Goal: Task Accomplishment & Management: Manage account settings

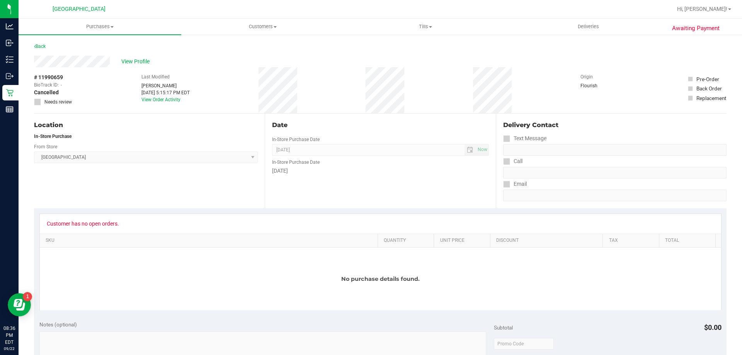
click at [174, 179] on div "Location In-Store Purchase From Store [GEOGRAPHIC_DATA] WC Select Store [PERSON…" at bounding box center [149, 161] width 231 height 95
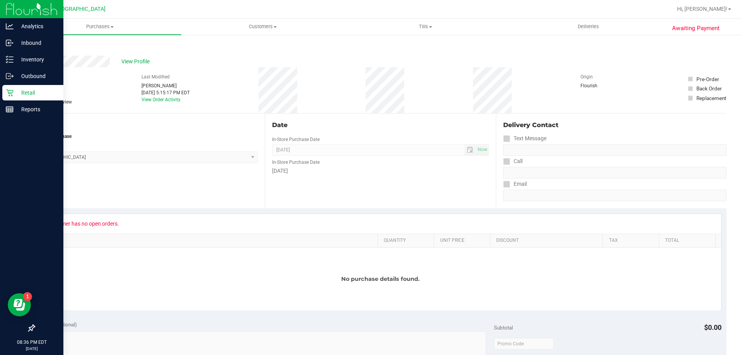
click at [14, 93] on p "Retail" at bounding box center [37, 92] width 46 height 9
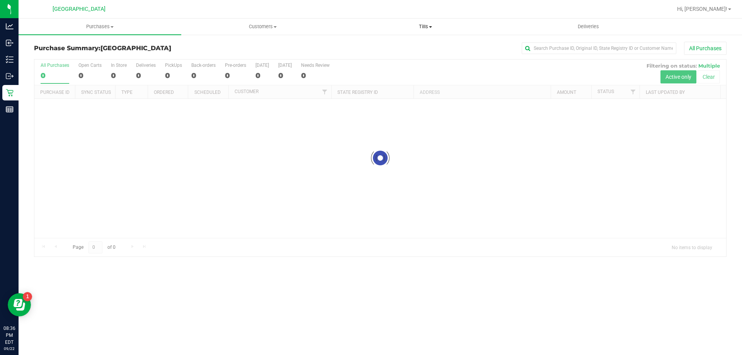
click at [428, 27] on span "Tills" at bounding box center [425, 26] width 162 height 7
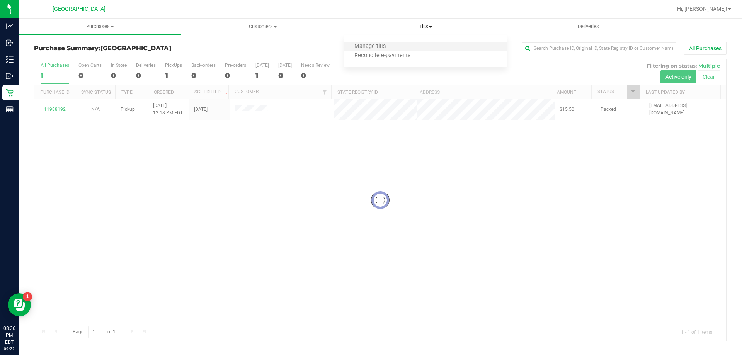
click at [397, 44] on li "Manage tills" at bounding box center [425, 46] width 163 height 9
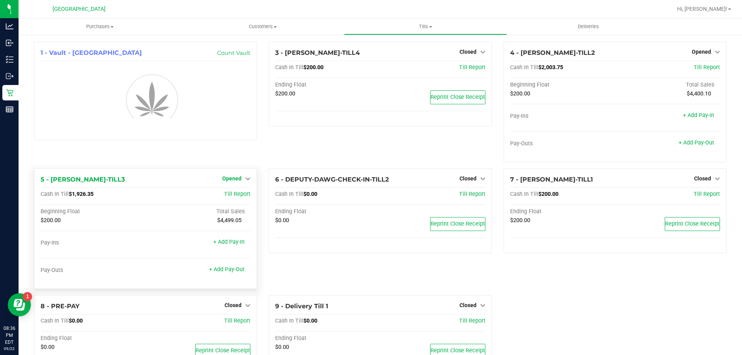
click at [231, 177] on span "Opened" at bounding box center [231, 178] width 19 height 6
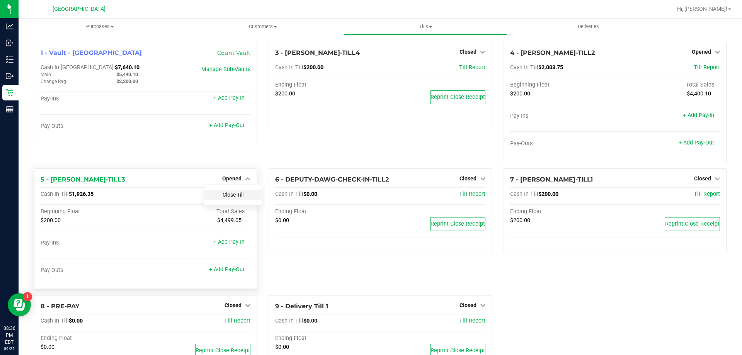
click at [229, 194] on link "Close Till" at bounding box center [233, 195] width 21 height 6
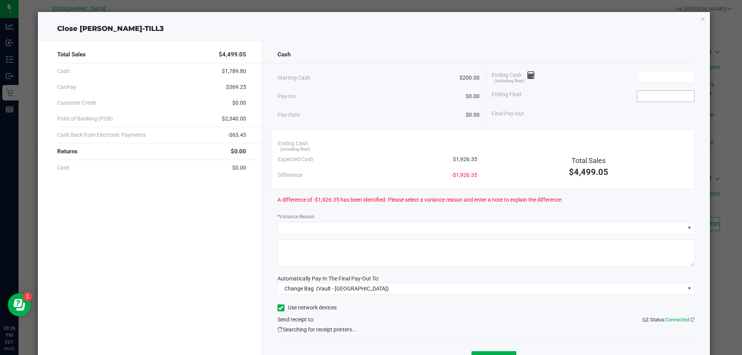
click at [655, 99] on input at bounding box center [665, 96] width 57 height 11
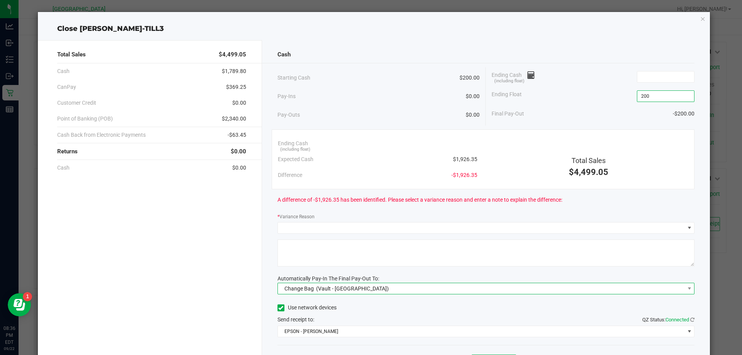
type input "$200.00"
click at [365, 293] on div "Change Bag (Vault - [GEOGRAPHIC_DATA])" at bounding box center [335, 289] width 108 height 14
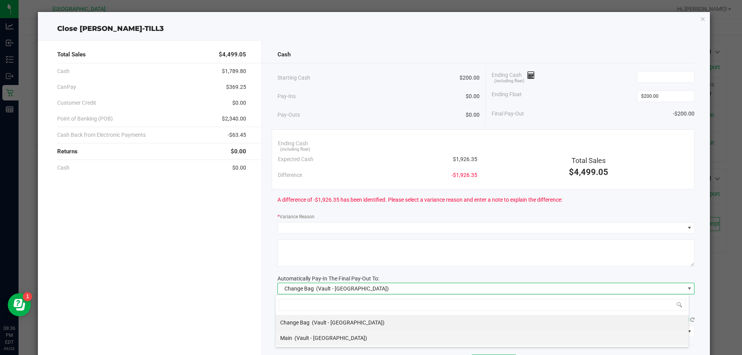
click at [301, 333] on div "Main (Vault - [GEOGRAPHIC_DATA])" at bounding box center [323, 338] width 87 height 14
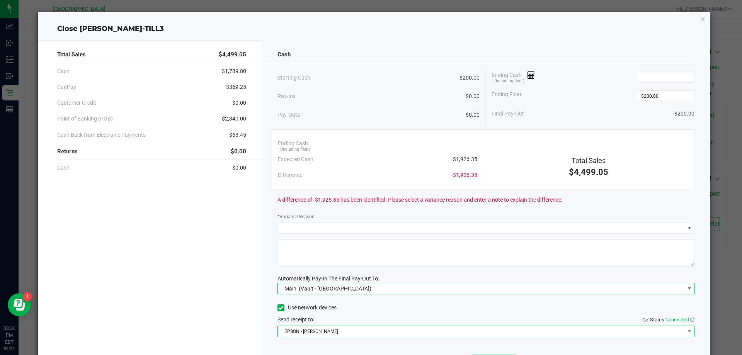
click at [312, 328] on span "EPSON - [PERSON_NAME]" at bounding box center [481, 331] width 407 height 11
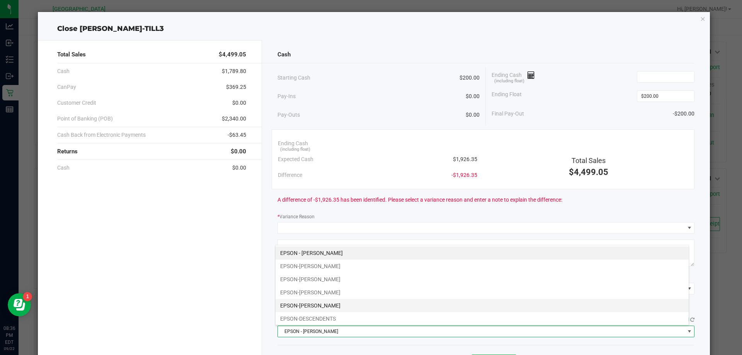
click at [316, 308] on li "EPSON-[PERSON_NAME]" at bounding box center [482, 305] width 413 height 13
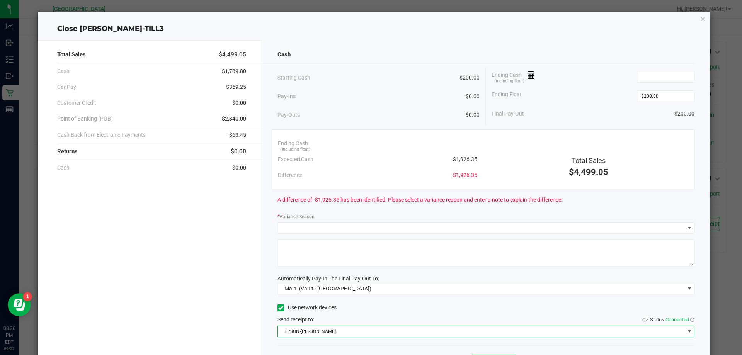
click at [424, 55] on div "Cash" at bounding box center [485, 54] width 417 height 17
drag, startPoint x: 338, startPoint y: 48, endPoint x: 456, endPoint y: 49, distance: 117.9
click at [338, 48] on div "Cash" at bounding box center [485, 54] width 417 height 17
click at [647, 73] on input at bounding box center [665, 76] width 57 height 11
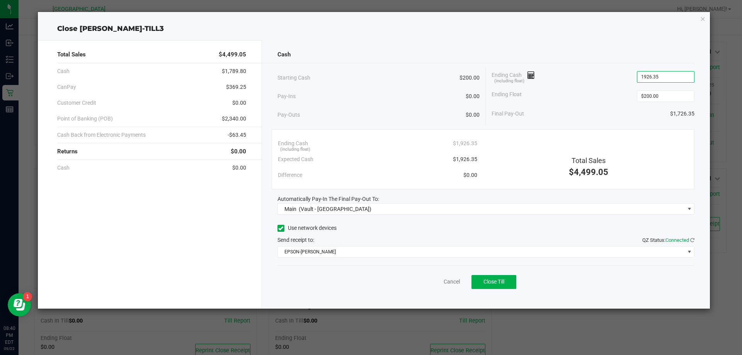
type input "$1,926.35"
click at [596, 80] on div "Ending Cash (including float) $1,926.35" at bounding box center [593, 76] width 203 height 19
click at [509, 285] on button "Close Till" at bounding box center [493, 282] width 45 height 14
click at [429, 280] on link "Dismiss" at bounding box center [434, 282] width 19 height 8
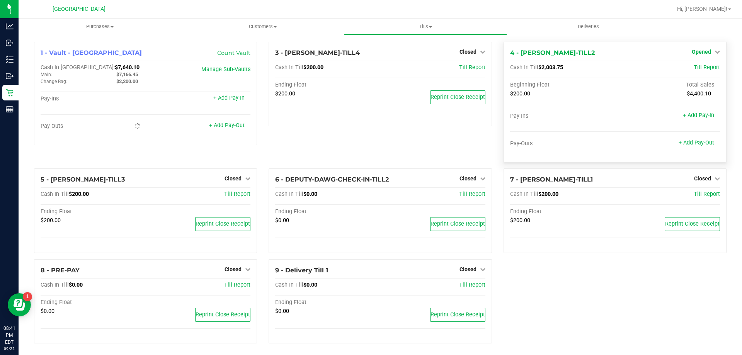
click at [696, 50] on span "Opened" at bounding box center [701, 52] width 19 height 6
click at [693, 68] on link "Close Till" at bounding box center [702, 68] width 21 height 6
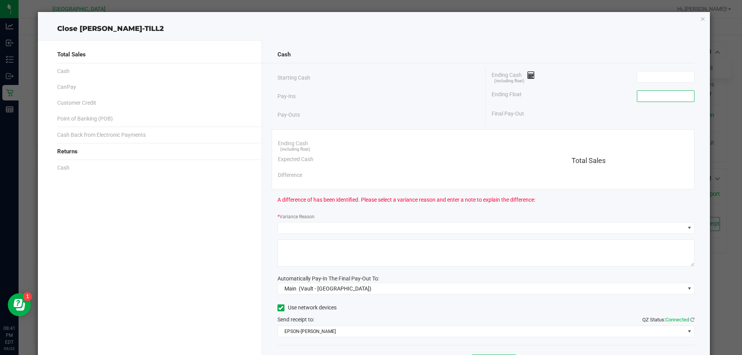
click at [671, 94] on input at bounding box center [665, 96] width 57 height 11
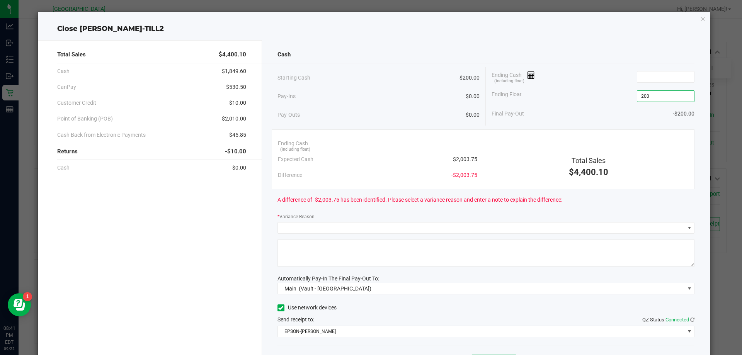
type input "$200.00"
click at [592, 106] on div "Final Pay-Out -$200.00" at bounding box center [593, 114] width 203 height 16
drag, startPoint x: 352, startPoint y: 53, endPoint x: 499, endPoint y: 76, distance: 148.2
click at [352, 53] on div "Cash" at bounding box center [485, 54] width 417 height 17
click at [653, 79] on input at bounding box center [665, 76] width 57 height 11
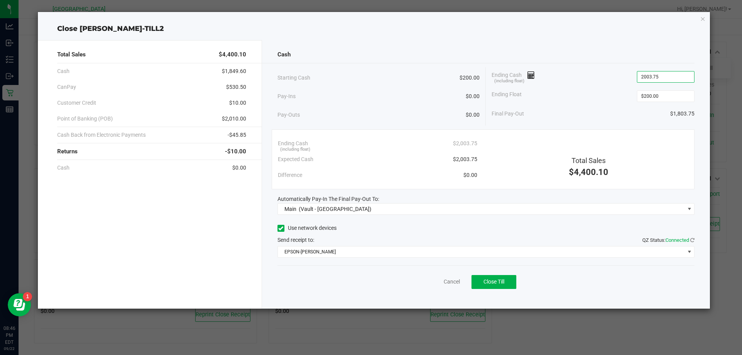
type input "$2,003.75"
click at [624, 72] on div "Ending Cash (including float) $2,003.75" at bounding box center [593, 76] width 203 height 19
click at [512, 277] on button "Close Till" at bounding box center [493, 282] width 45 height 14
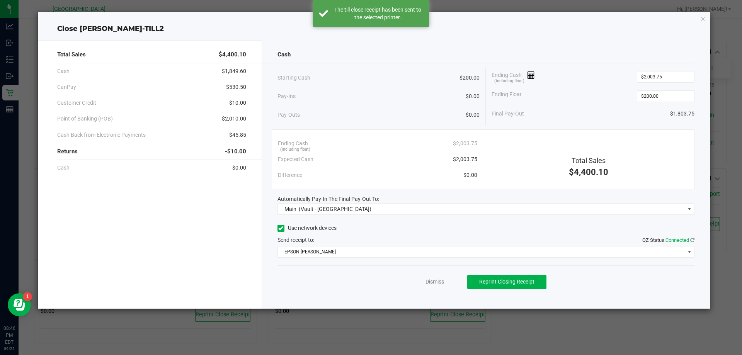
click at [428, 282] on link "Dismiss" at bounding box center [434, 282] width 19 height 8
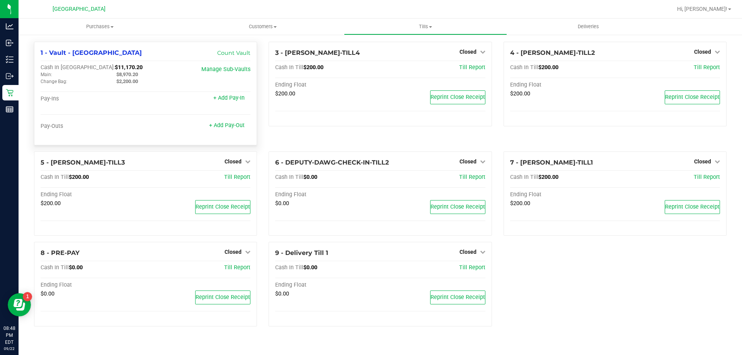
drag, startPoint x: 127, startPoint y: 67, endPoint x: 80, endPoint y: 68, distance: 47.1
click at [80, 68] on div "Cash In Vault: $11,170.20" at bounding box center [111, 67] width 140 height 7
copy span "11,170.20"
click at [419, 26] on span "Tills" at bounding box center [425, 26] width 162 height 7
click at [395, 56] on span "Reconcile e-payments" at bounding box center [382, 56] width 77 height 7
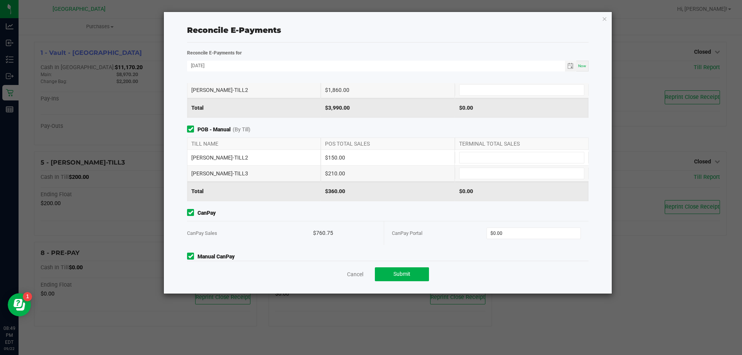
scroll to position [76, 0]
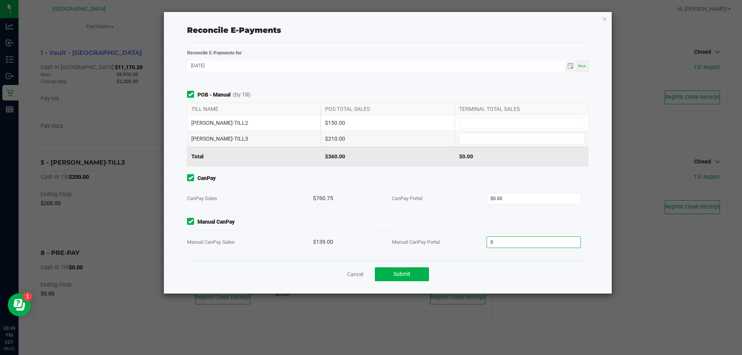
click at [534, 243] on input "0" at bounding box center [534, 242] width 94 height 11
type input "139"
type input "0"
type input "$139.00"
click at [503, 199] on input "0" at bounding box center [534, 198] width 94 height 11
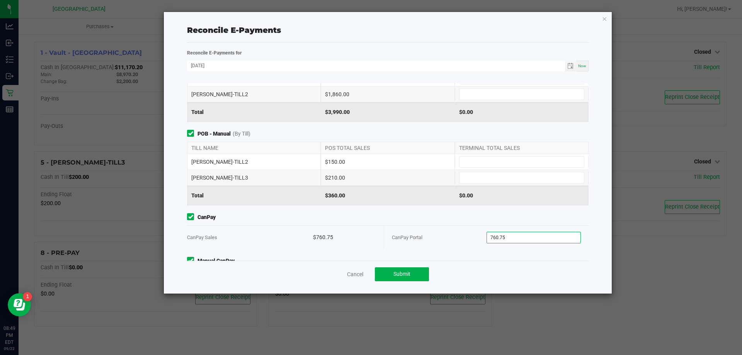
scroll to position [0, 0]
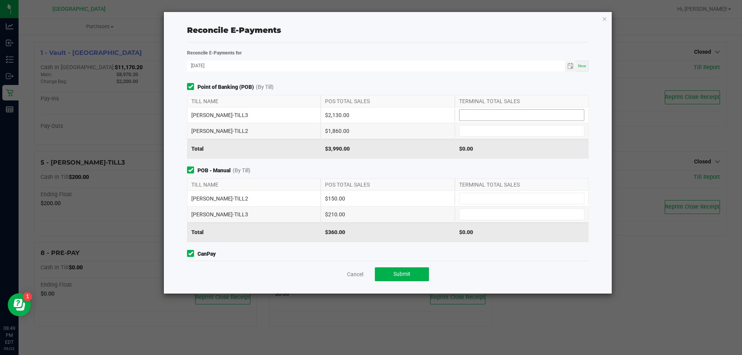
type input "$760.75"
click at [475, 110] on input at bounding box center [521, 115] width 124 height 11
type input "$2,130.00"
type input "$1,860.00"
type input "$150.00"
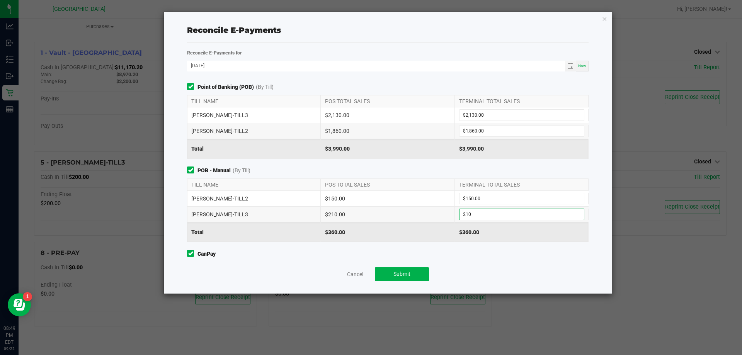
type input "$210.00"
click at [421, 163] on div "Point of Banking (POB) (By Till) TILL NAME POS TOTAL SALES TERMINAL TOTAL SALES…" at bounding box center [387, 172] width 413 height 178
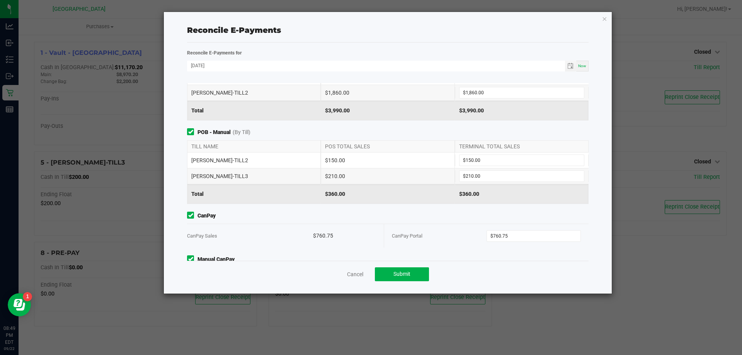
scroll to position [76, 0]
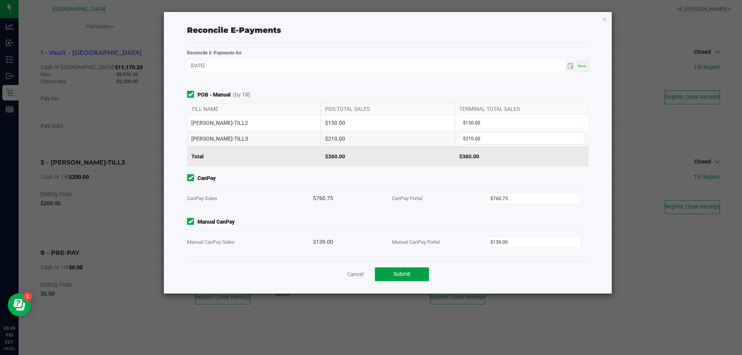
click at [401, 277] on span "Submit" at bounding box center [401, 274] width 17 height 6
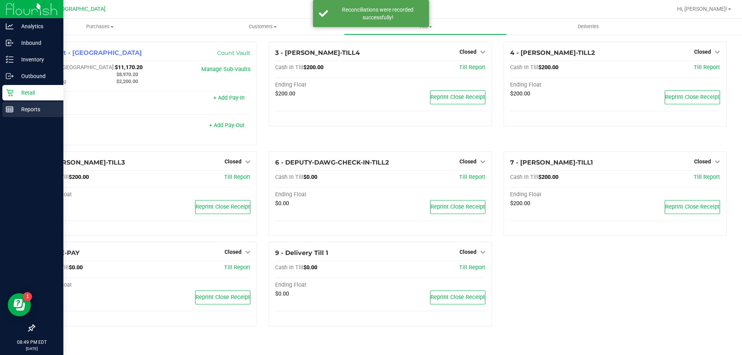
click at [14, 109] on p "Reports" at bounding box center [37, 109] width 46 height 9
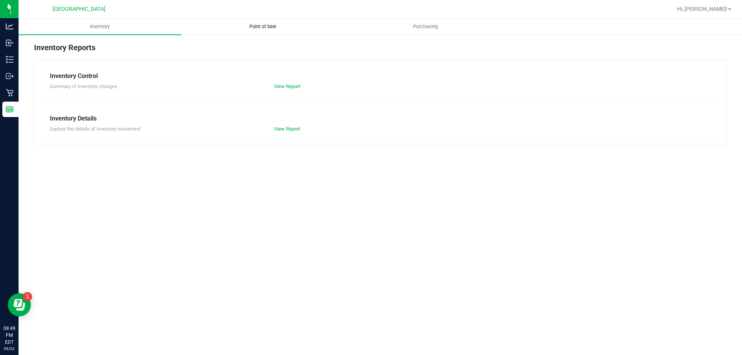
click at [258, 23] on uib-tab-heading "Point of Sale" at bounding box center [263, 26] width 162 height 15
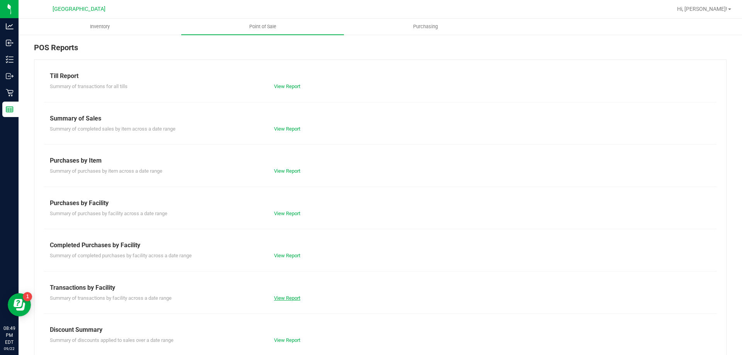
click at [284, 296] on link "View Report" at bounding box center [287, 298] width 26 height 6
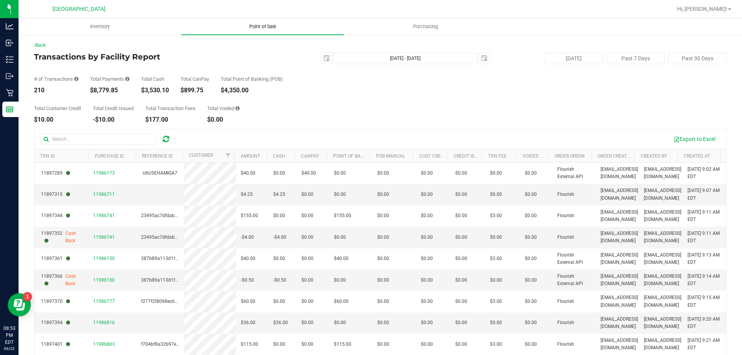
click at [265, 29] on span "Point of Sale" at bounding box center [263, 26] width 48 height 7
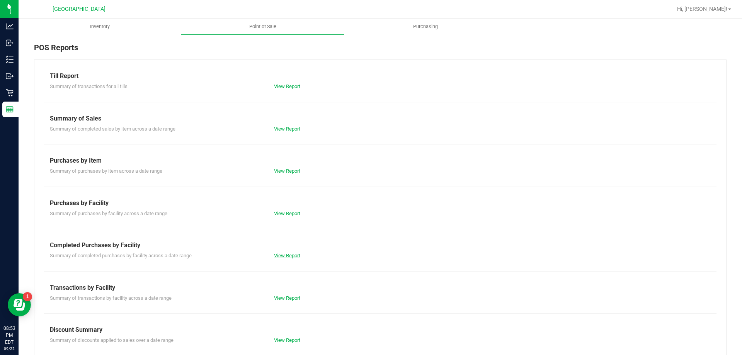
click at [289, 255] on link "View Report" at bounding box center [287, 256] width 26 height 6
